Goal: Use online tool/utility: Utilize a website feature to perform a specific function

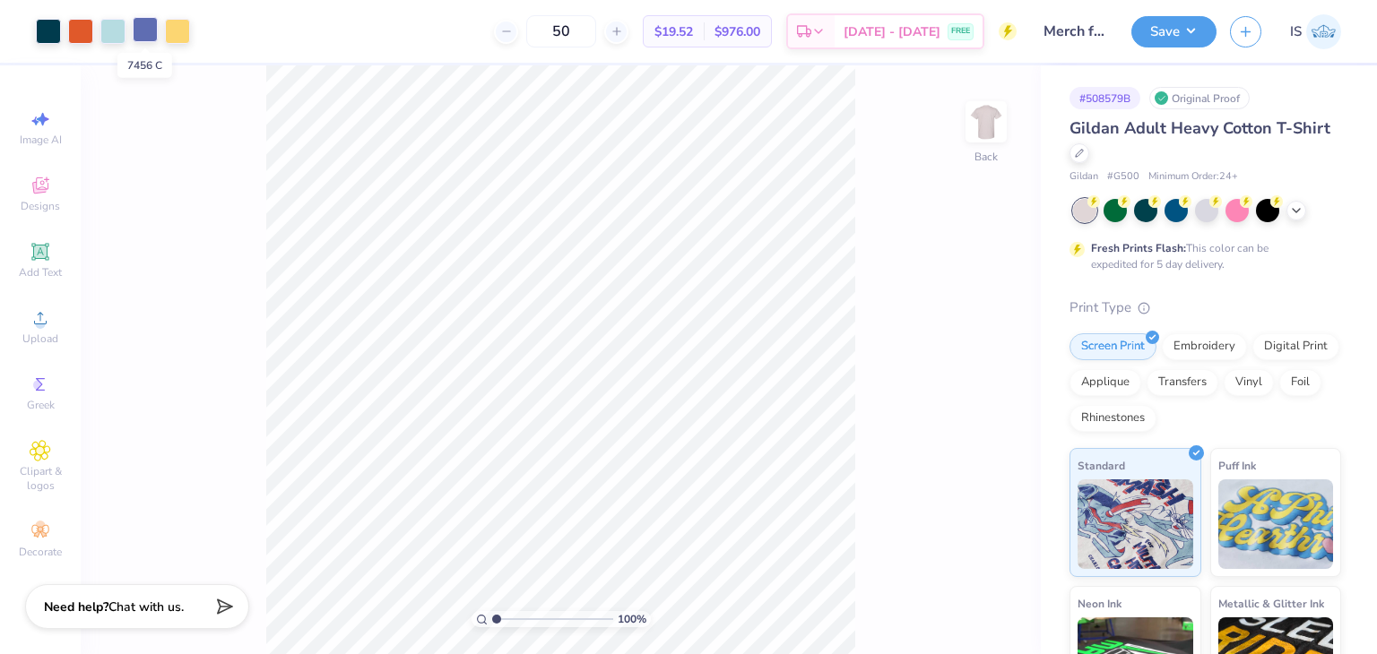
click at [136, 25] on div at bounding box center [145, 29] width 25 height 25
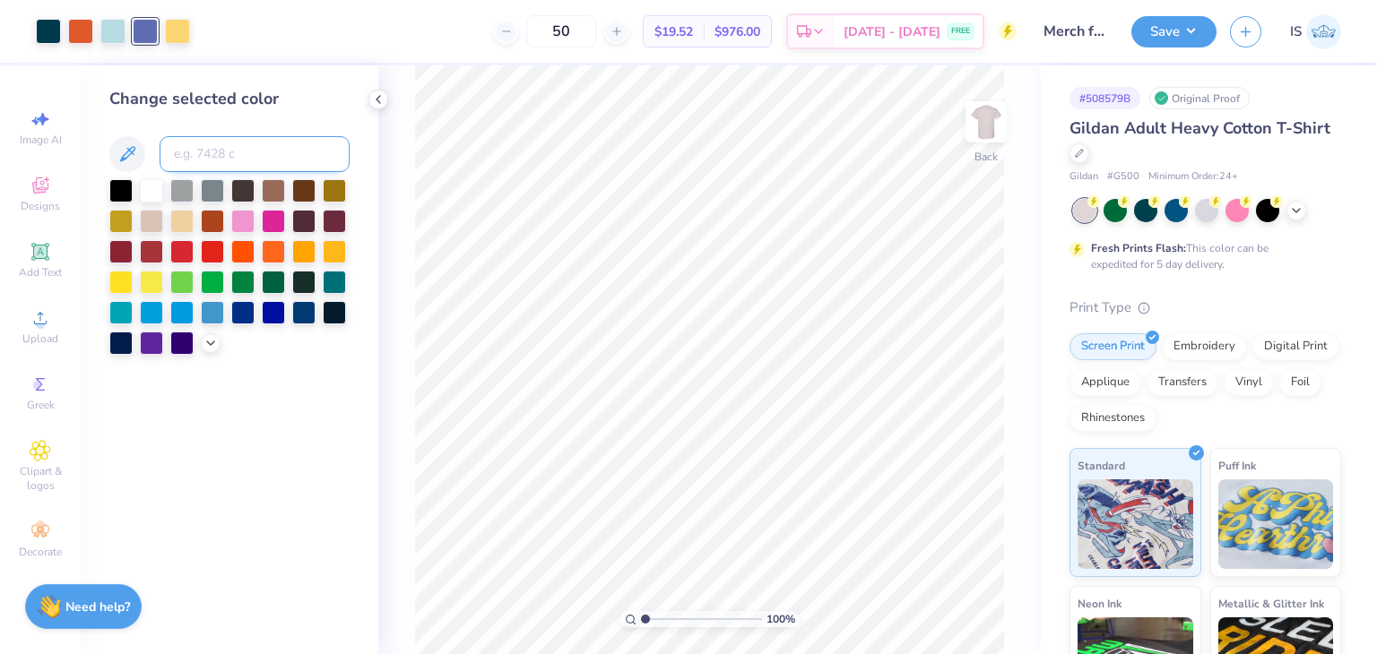
click at [244, 148] on input at bounding box center [255, 154] width 190 height 36
type input "4.43"
click at [686, 615] on input "range" at bounding box center [701, 619] width 121 height 16
click at [273, 165] on input at bounding box center [255, 154] width 190 height 36
type input "548"
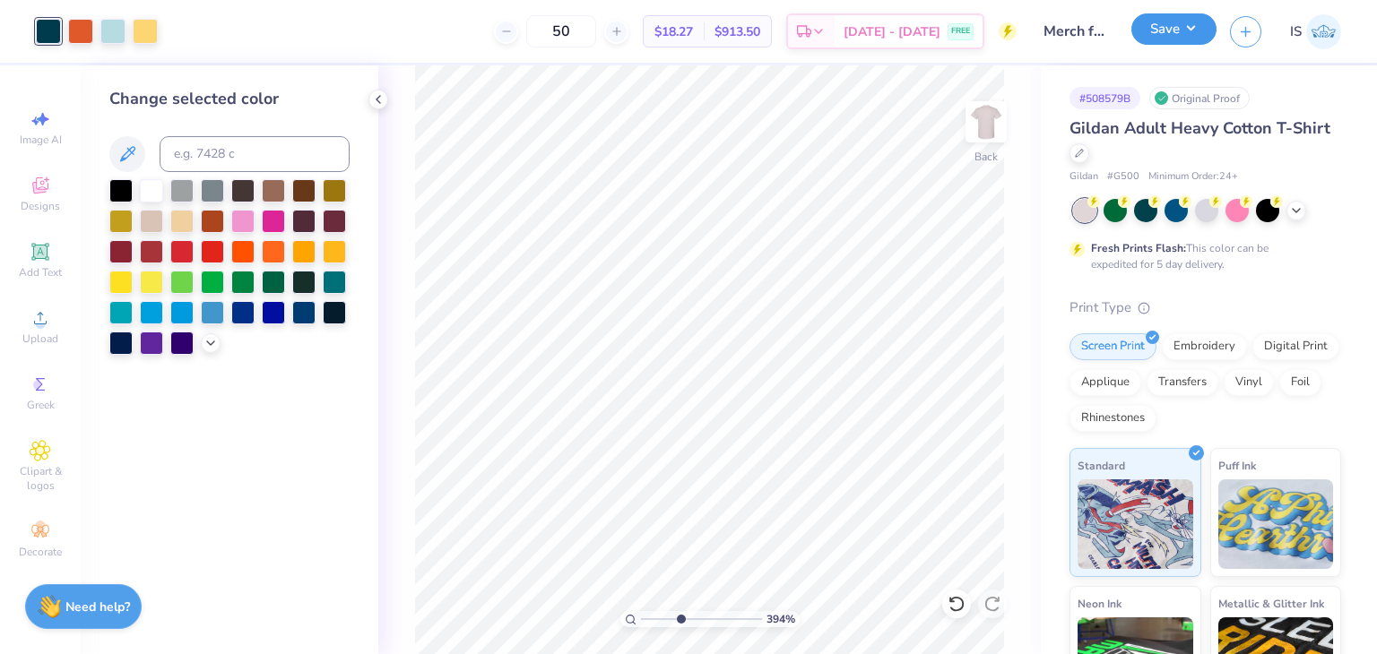
click at [1173, 30] on button "Save" at bounding box center [1173, 28] width 85 height 31
type input "3.9365750599438"
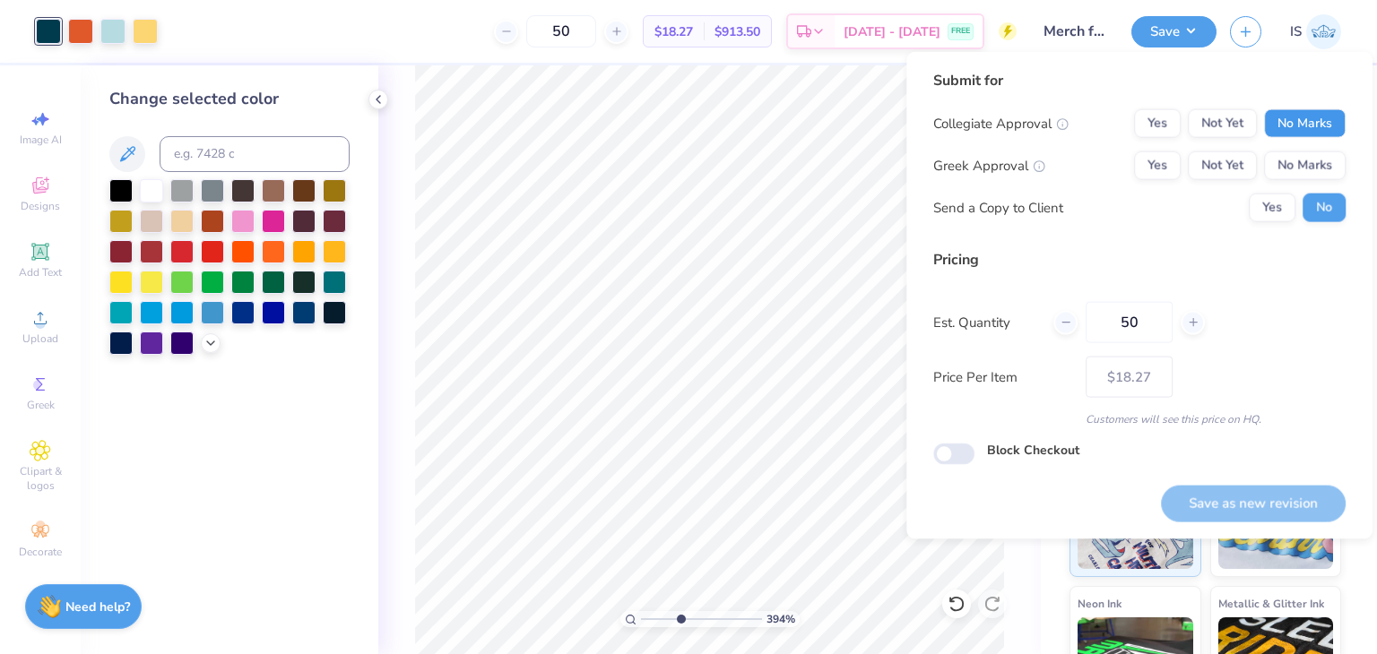
click at [1308, 116] on button "No Marks" at bounding box center [1305, 123] width 82 height 29
click at [1167, 162] on button "Yes" at bounding box center [1157, 165] width 47 height 29
click at [1247, 495] on button "Save as new revision" at bounding box center [1253, 503] width 185 height 37
type input "$18.27"
type input "3.9365750599438"
